Goal: Navigation & Orientation: Go to known website

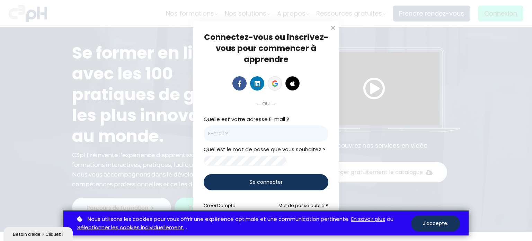
click at [278, 82] on icon at bounding box center [275, 83] width 6 height 6
